Goal: Task Accomplishment & Management: Manage account settings

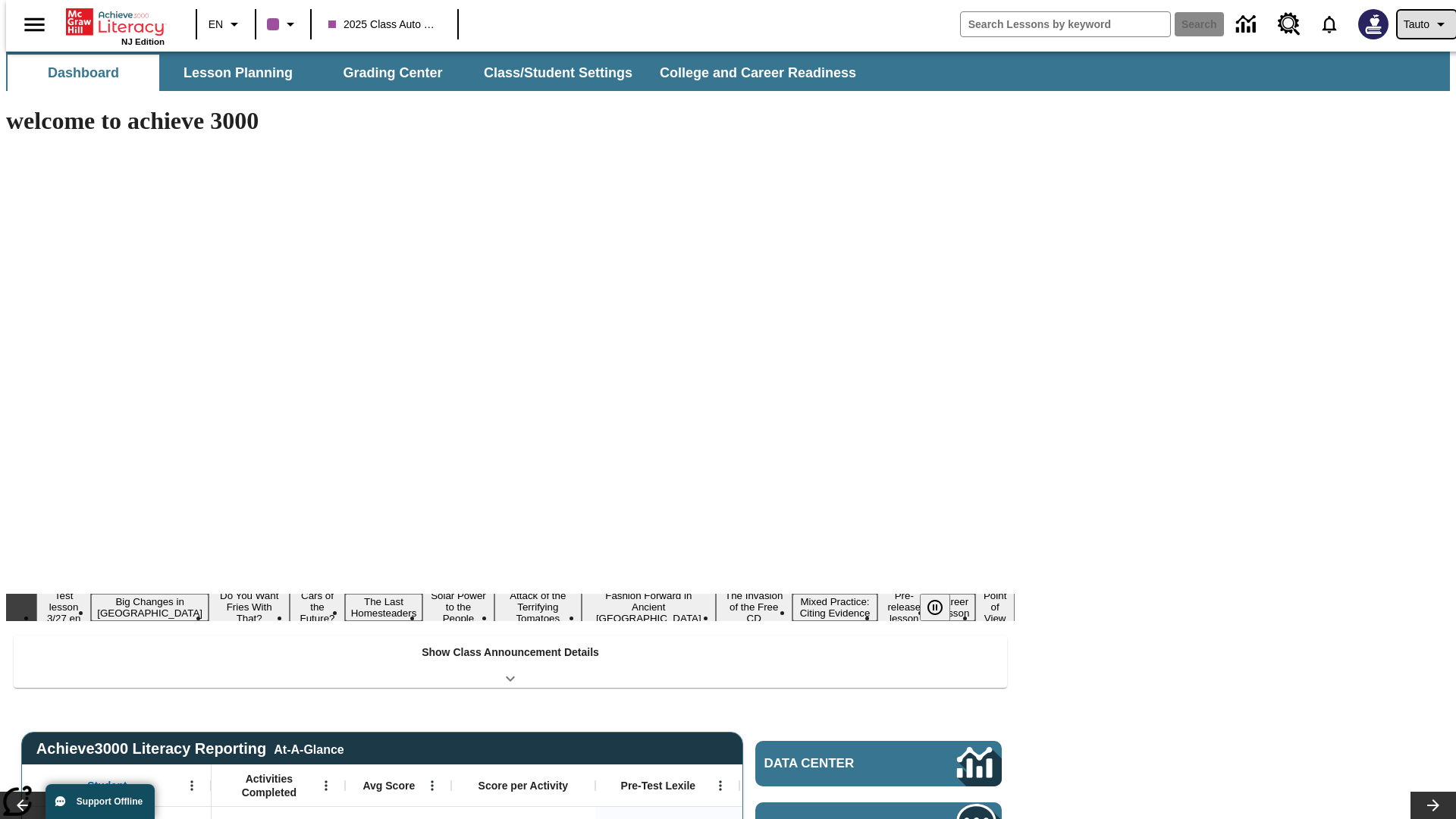
click at [1419, 24] on span "Tauto" at bounding box center [1417, 24] width 26 height 16
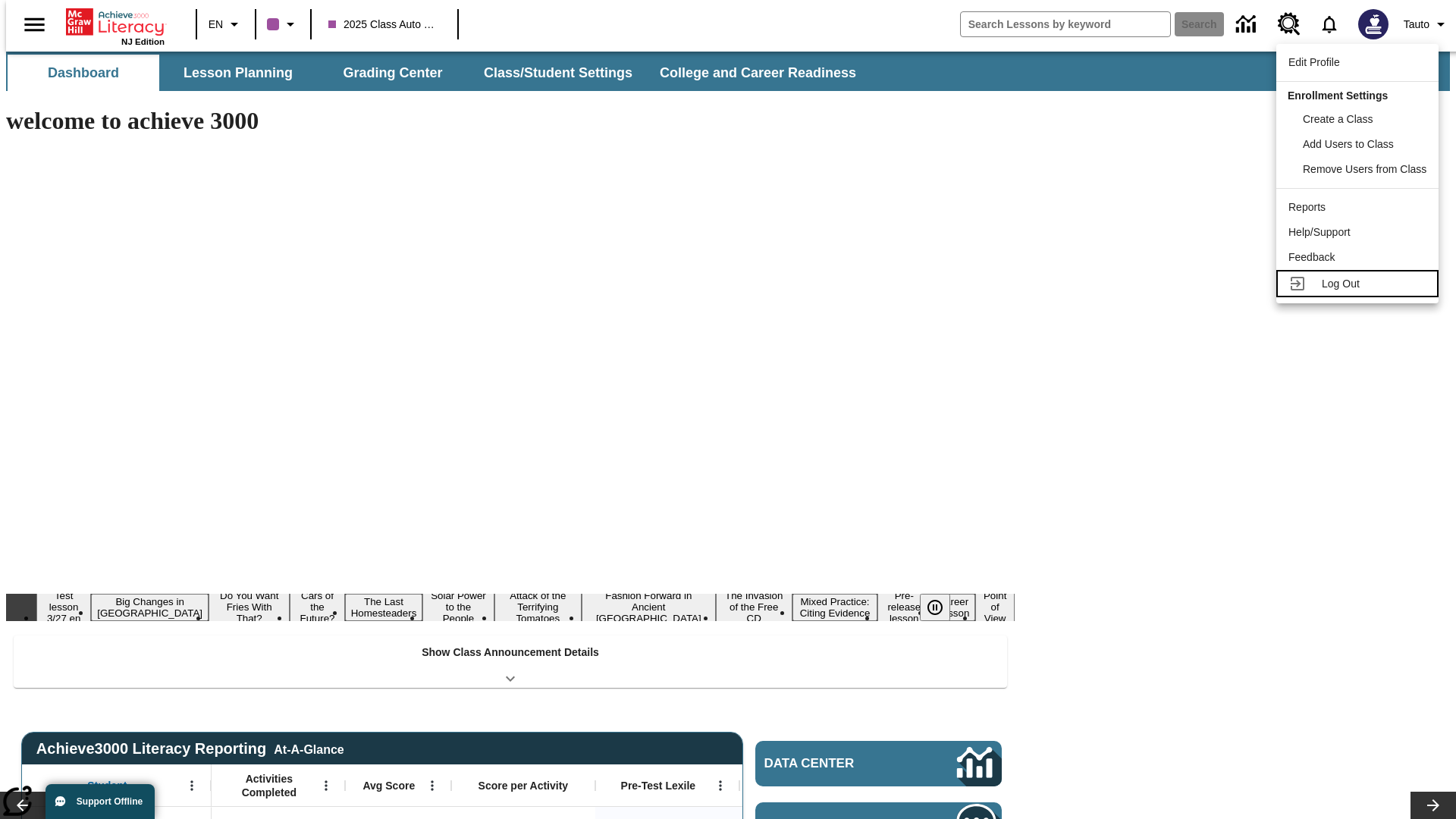
click at [1360, 284] on span "Log Out" at bounding box center [1340, 284] width 38 height 12
